Goal: Transaction & Acquisition: Purchase product/service

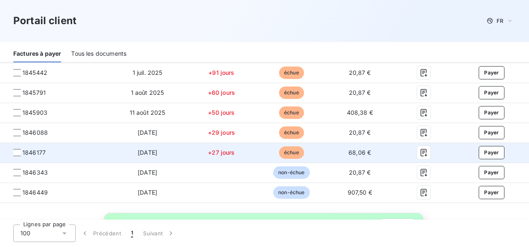
scroll to position [164, 0]
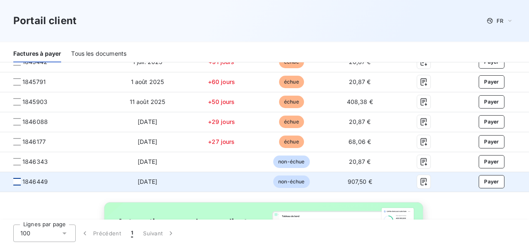
click at [18, 180] on div at bounding box center [16, 181] width 7 height 7
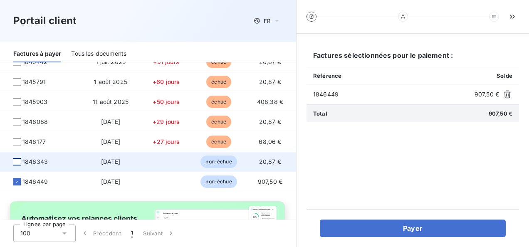
click at [17, 159] on div at bounding box center [16, 161] width 7 height 7
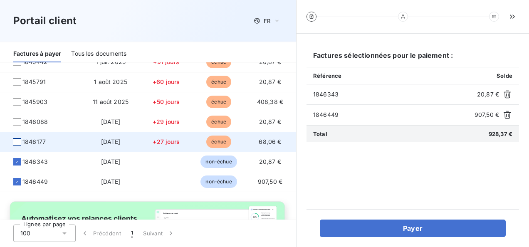
click at [16, 138] on div at bounding box center [16, 141] width 7 height 7
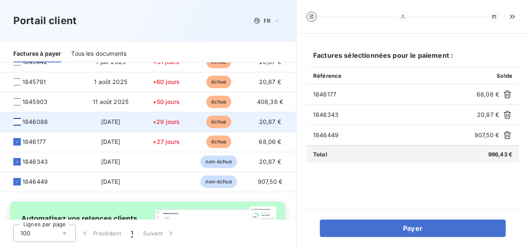
click at [17, 121] on div at bounding box center [16, 121] width 7 height 7
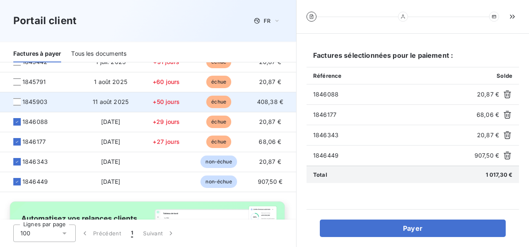
click at [18, 98] on span "1845903" at bounding box center [41, 102] width 69 height 8
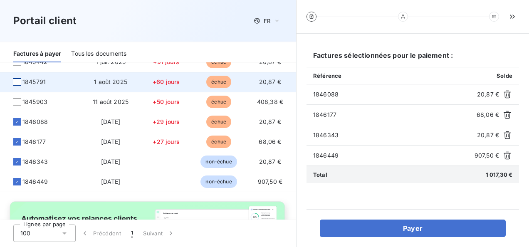
click at [16, 81] on div at bounding box center [16, 81] width 7 height 7
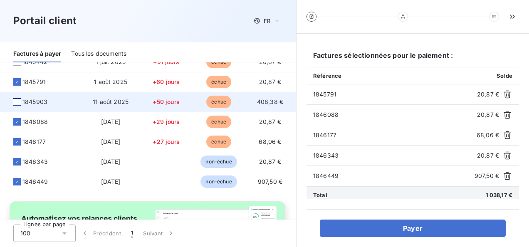
click at [16, 101] on div at bounding box center [16, 101] width 7 height 7
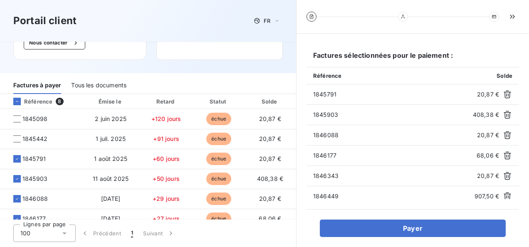
scroll to position [87, 0]
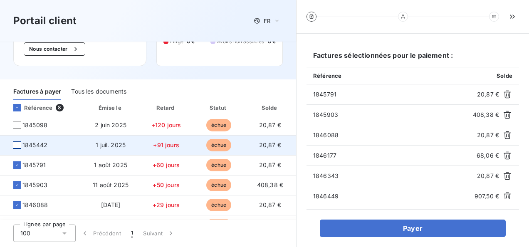
click at [16, 143] on div at bounding box center [16, 144] width 7 height 7
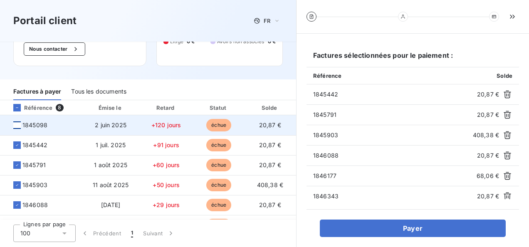
click at [17, 123] on div at bounding box center [16, 124] width 7 height 7
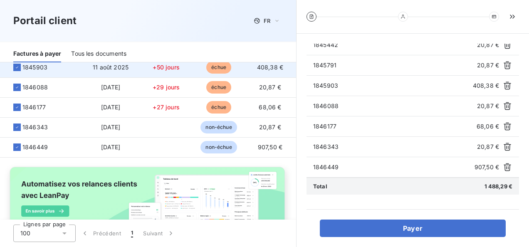
scroll to position [212, 0]
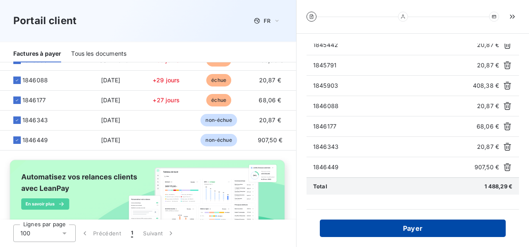
click at [426, 226] on button "Payer" at bounding box center [413, 228] width 186 height 17
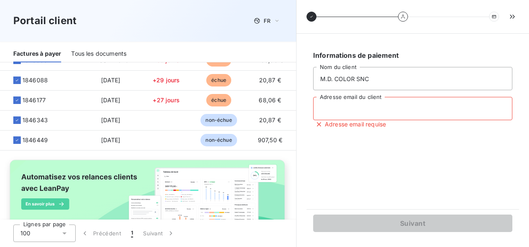
click at [346, 104] on input "Adresse email du client" at bounding box center [412, 108] width 199 height 23
type input "CONTACT@BCPINFO.NET"
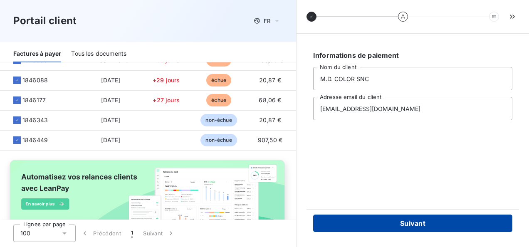
click at [411, 223] on button "Suivant" at bounding box center [412, 223] width 199 height 17
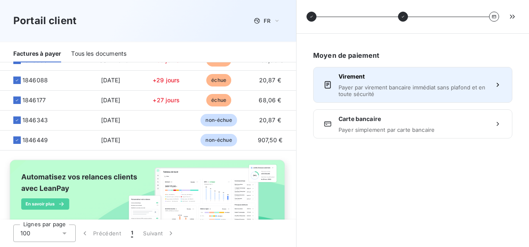
click at [350, 89] on span "Payer par virement bancaire immédiat sans plafond et en toute sécurité" at bounding box center [412, 90] width 148 height 13
